Goal: Book appointment/travel/reservation

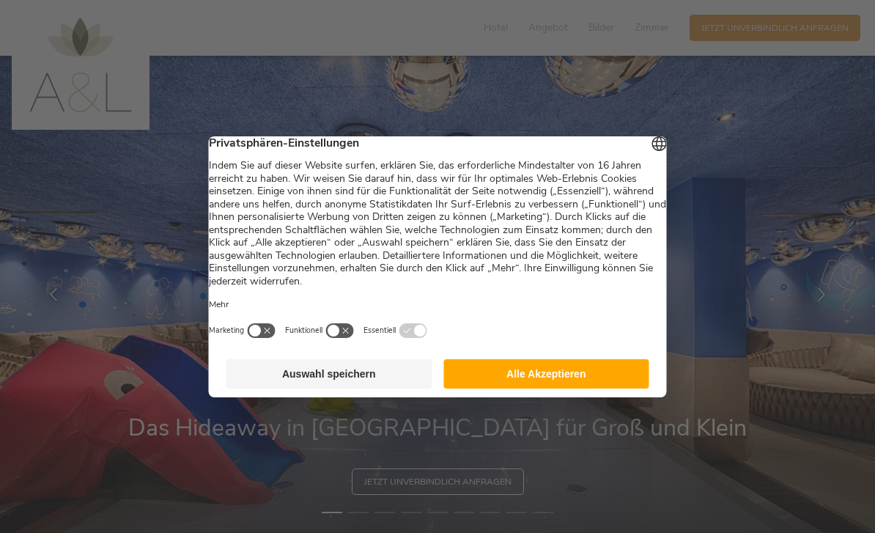
click at [563, 374] on button "Alle Akzeptieren" at bounding box center [546, 373] width 206 height 29
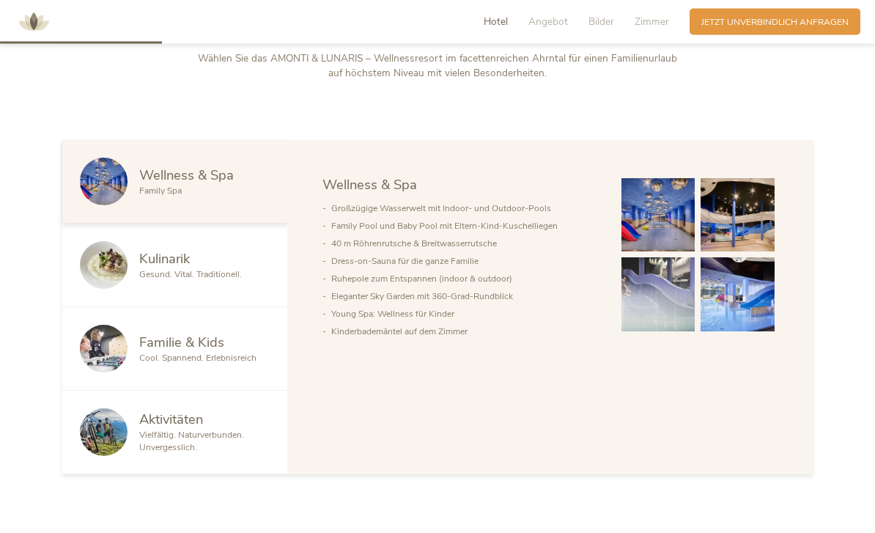
scroll to position [660, 0]
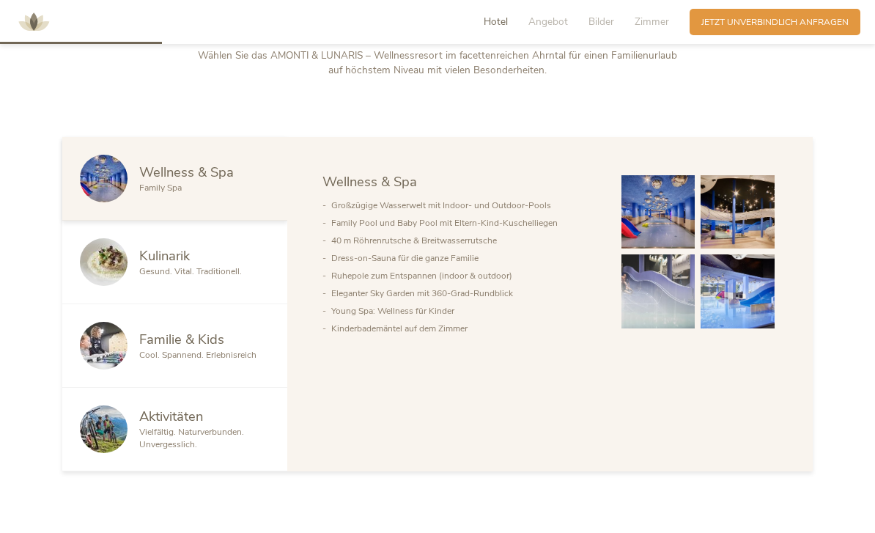
click at [184, 361] on span "Cool. Spannend. Erlebnisreich" at bounding box center [197, 355] width 117 height 12
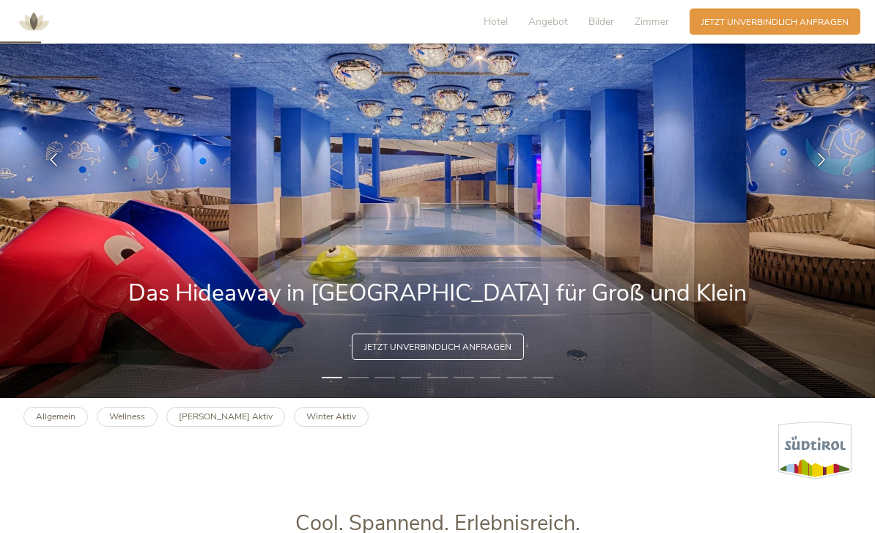
scroll to position [0, 0]
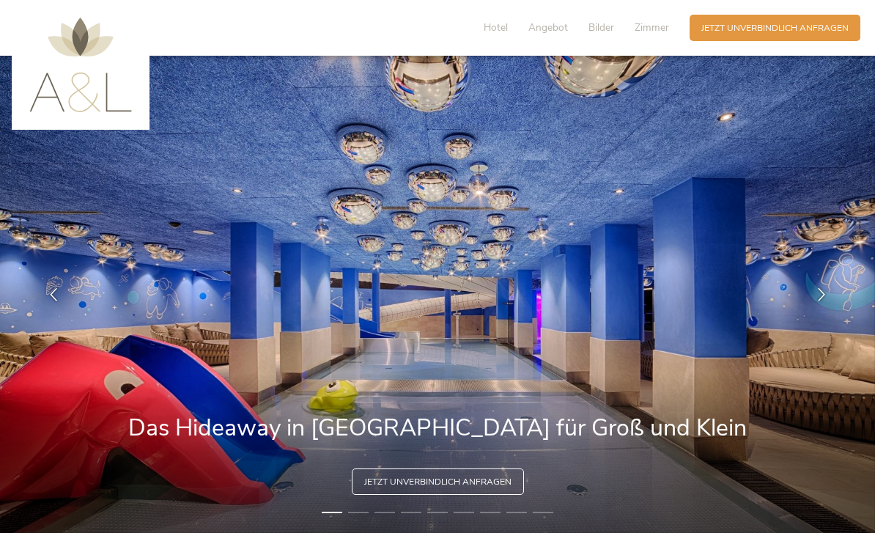
click at [758, 26] on span "Jetzt unverbindlich anfragen" at bounding box center [774, 28] width 147 height 12
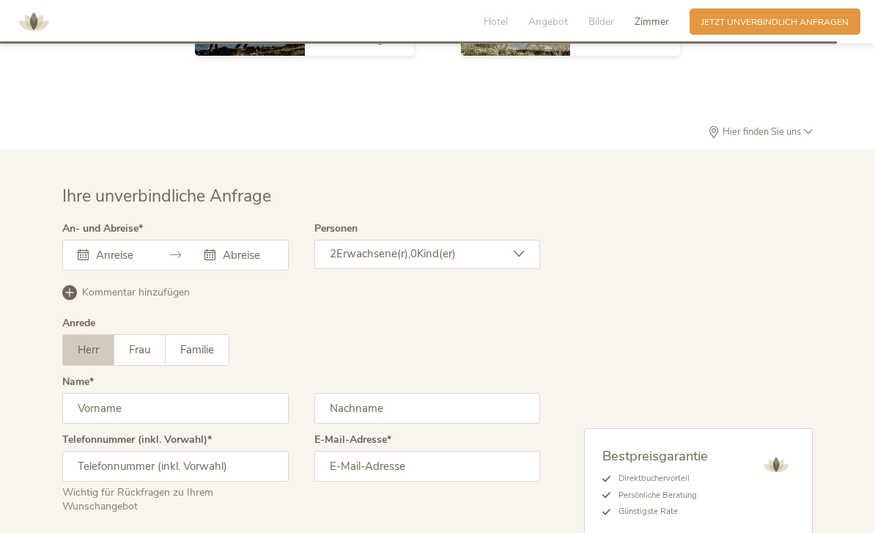
scroll to position [3467, 0]
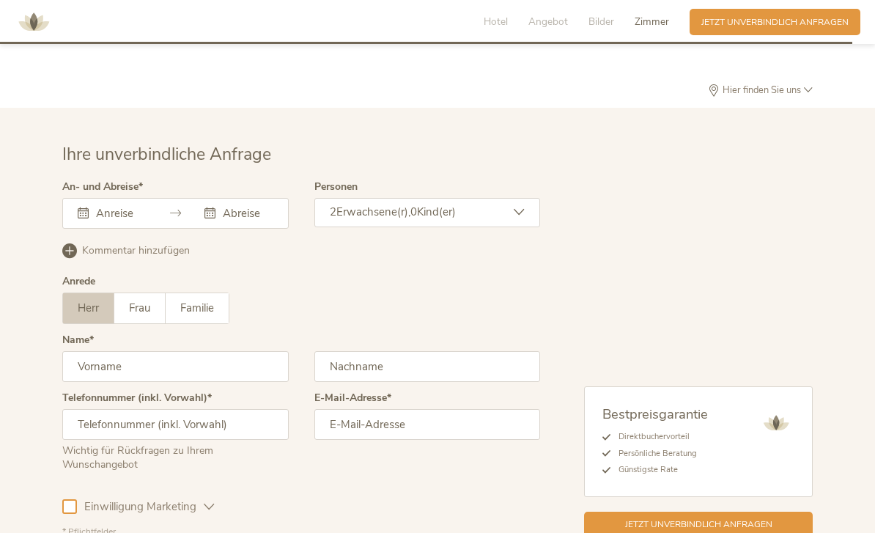
click at [97, 221] on input "text" at bounding box center [118, 213] width 53 height 15
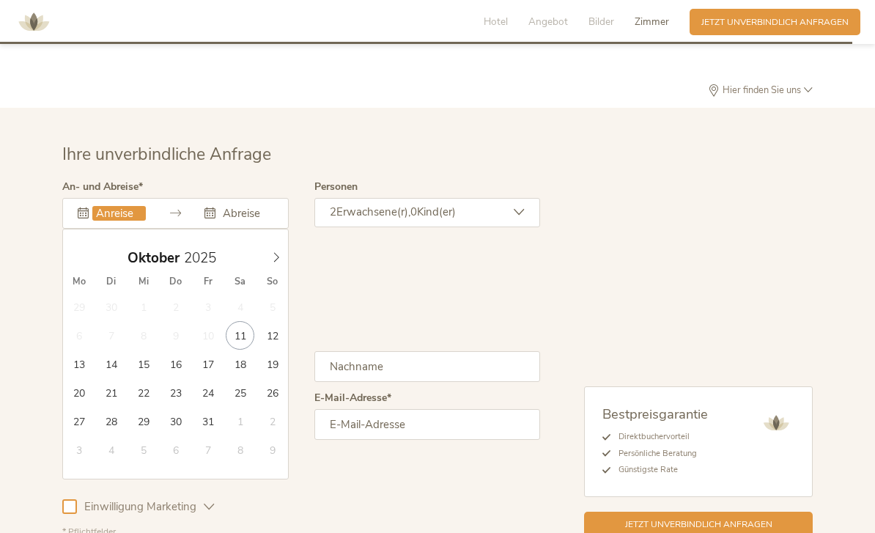
click at [267, 265] on span at bounding box center [276, 254] width 25 height 21
type input "20.11.2025"
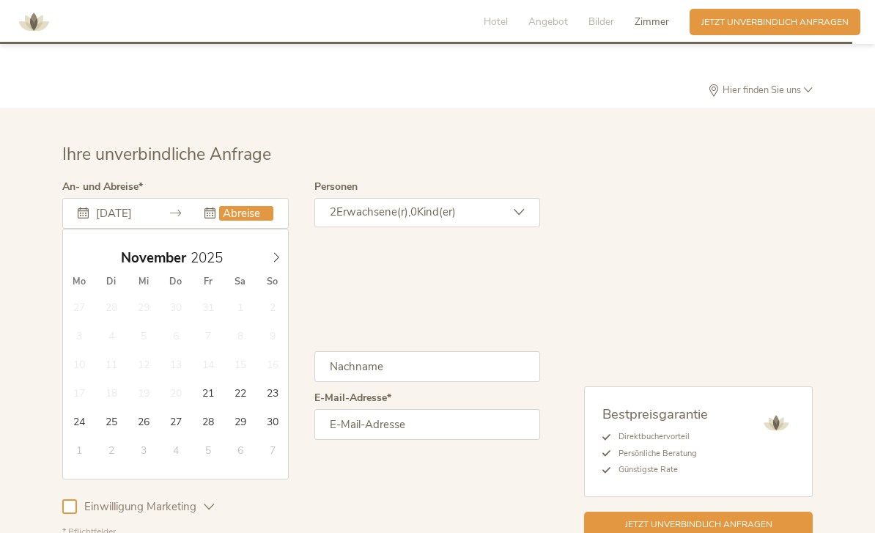
type input "23.11.2025"
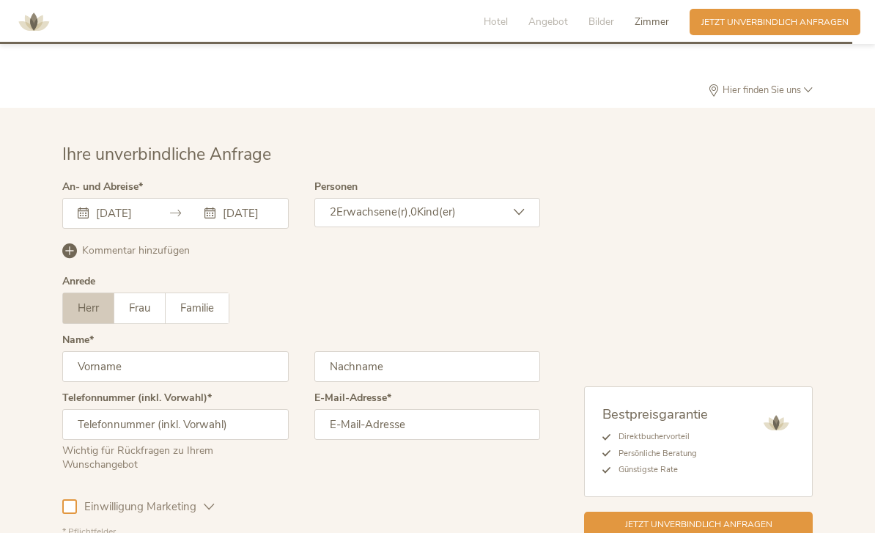
click at [481, 227] on div "2 Erwachsene(r), 0 Kind(er)" at bounding box center [427, 212] width 226 height 29
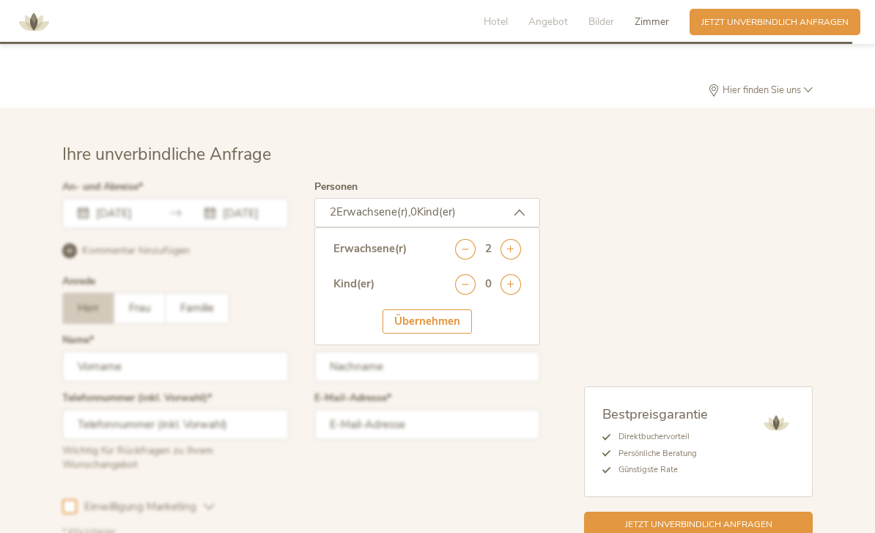
click at [514, 259] on icon at bounding box center [510, 249] width 21 height 21
click at [511, 259] on icon at bounding box center [510, 249] width 21 height 21
click at [513, 295] on icon at bounding box center [510, 284] width 21 height 21
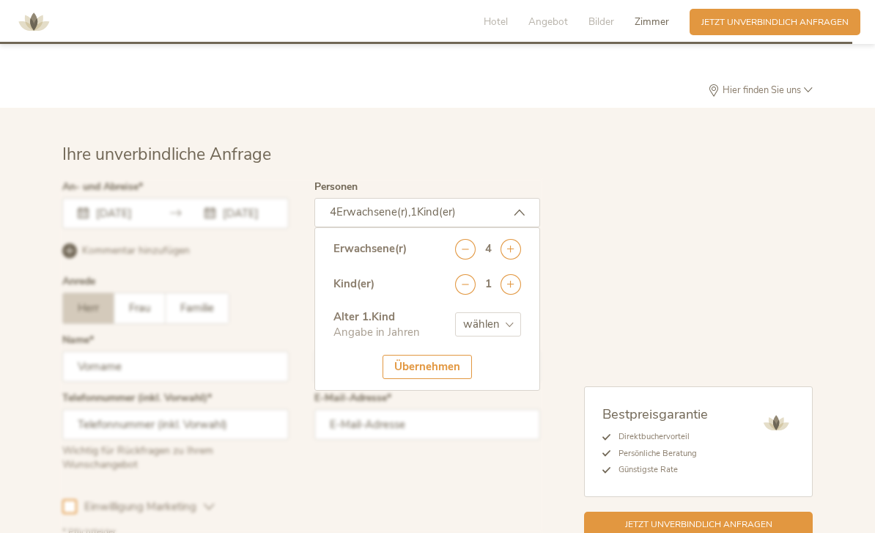
click at [520, 295] on icon at bounding box center [510, 284] width 21 height 21
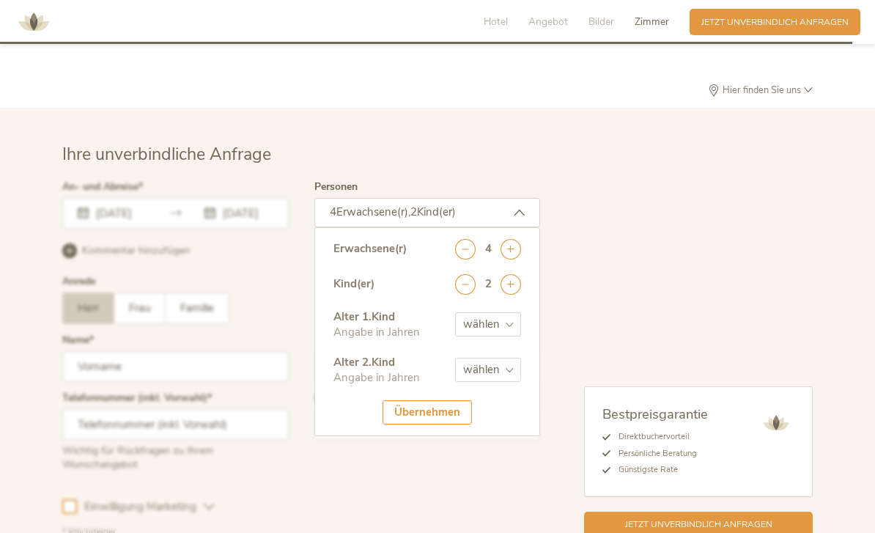
click at [503, 336] on select "wählen 0 1 2 3 4 5 6 7 8 9 10 11 12 13 14 15 16 17" at bounding box center [488, 324] width 66 height 24
select select "2"
click at [508, 382] on select "wählen 0 1 2 3 4 5 6 7 8 9 10 11 12 13 14 15 16 17" at bounding box center [488, 370] width 66 height 24
select select "5"
click at [421, 424] on div "Übernehmen" at bounding box center [426, 412] width 89 height 24
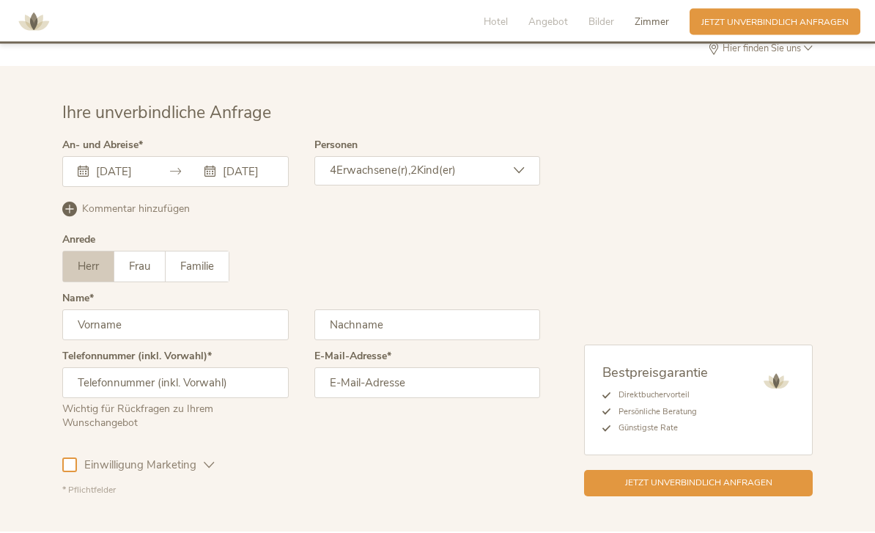
scroll to position [3560, 0]
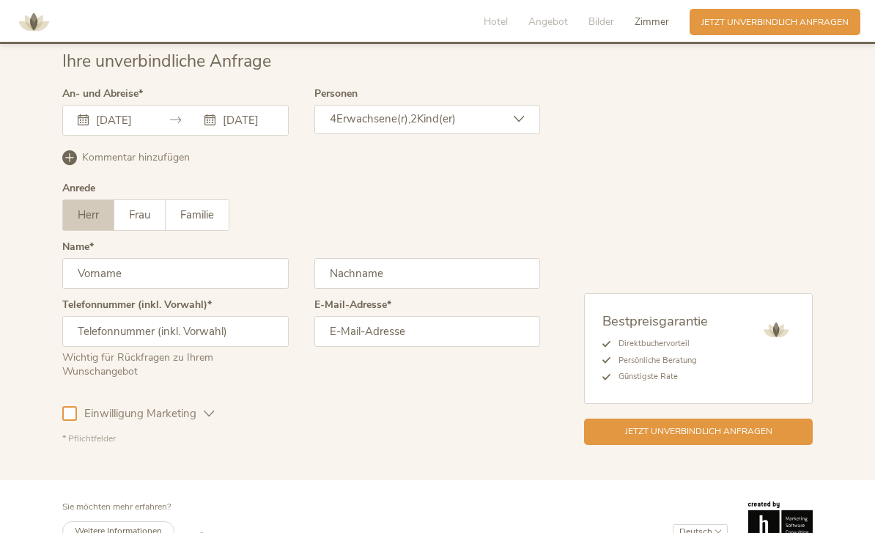
click at [96, 281] on input "text" at bounding box center [175, 273] width 226 height 31
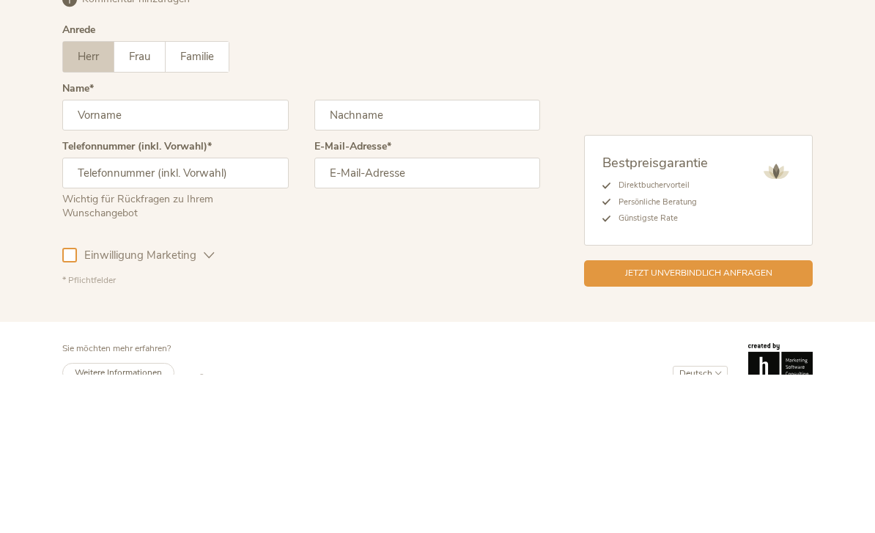
type input "Nils"
type input "Wilken"
type input "016094961995"
type input "n"
type input "nils1912@yahoo.de"
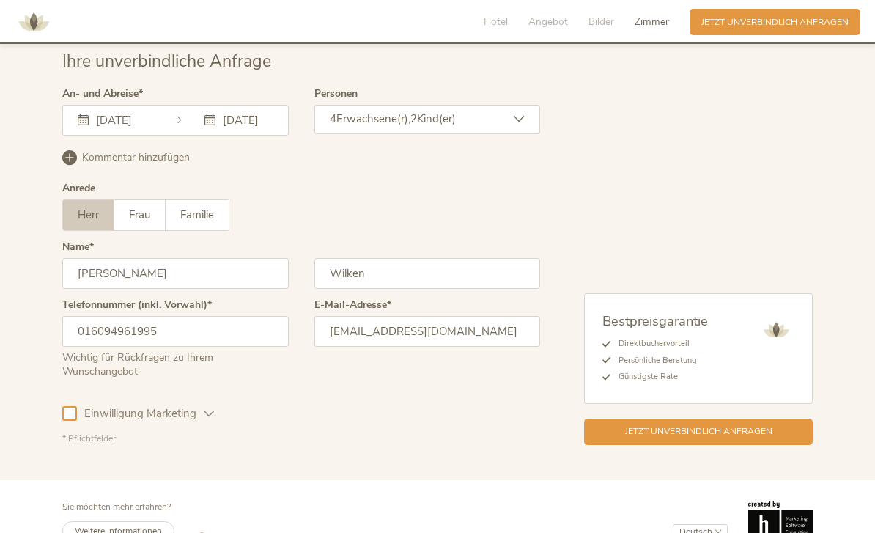
click at [102, 165] on span "Kommentar hinzufügen" at bounding box center [136, 157] width 108 height 15
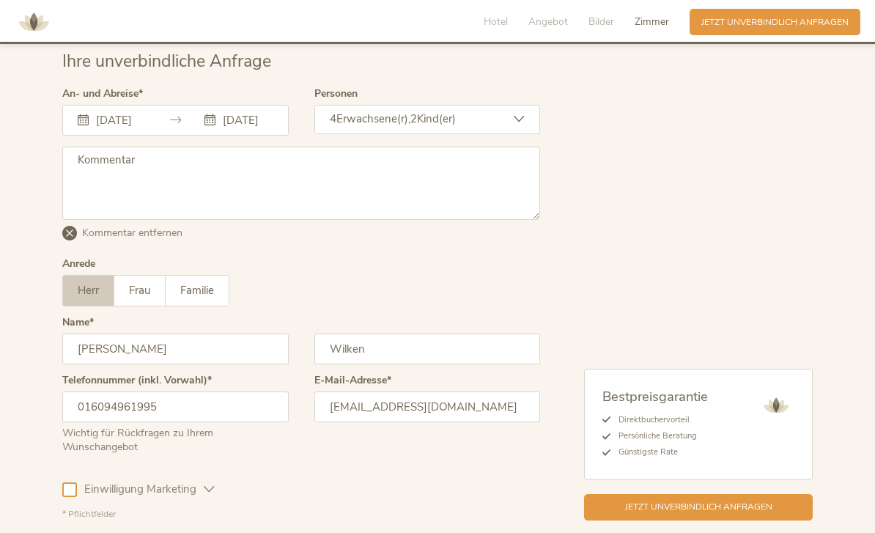
click at [89, 184] on textarea at bounding box center [301, 183] width 478 height 73
type textarea "Bitte zwei Zimmer: ein Standardzimmer mit zwei Erwachsenen und ein Familienzimm…"
click at [698, 513] on span "Jetzt unverbindlich anfragen" at bounding box center [698, 506] width 147 height 12
